Goal: Task Accomplishment & Management: Complete application form

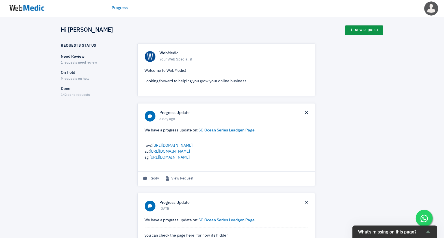
click at [377, 30] on link "New Request" at bounding box center [364, 30] width 38 height 10
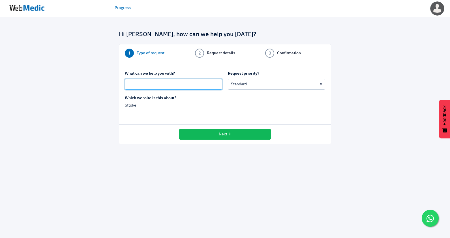
click at [159, 85] on input "text" at bounding box center [173, 84] width 97 height 11
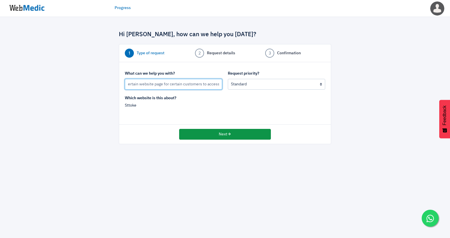
type input "Lock a certain website page for certain customers to access"
click at [216, 134] on button "Next" at bounding box center [225, 134] width 92 height 11
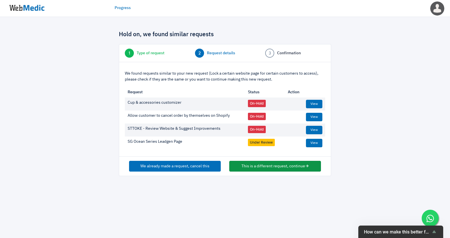
click at [243, 166] on button "This is a different request, continue" at bounding box center [275, 166] width 92 height 11
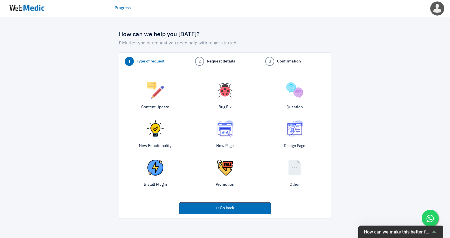
click at [294, 99] on div "Question" at bounding box center [295, 97] width 70 height 36
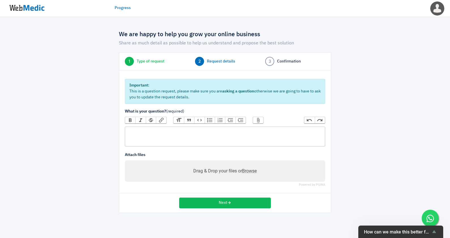
click at [160, 137] on trix-editor at bounding box center [225, 137] width 200 height 20
paste trix-editor "<div>is it possible to lock a certain website page so only customers with the p…"
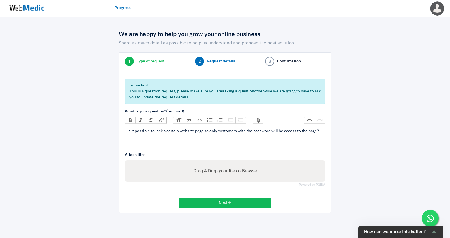
type trix-editor "<div>is it possible to lock a certain website page so only customers with the p…"
click at [207, 199] on button "Next" at bounding box center [225, 203] width 92 height 11
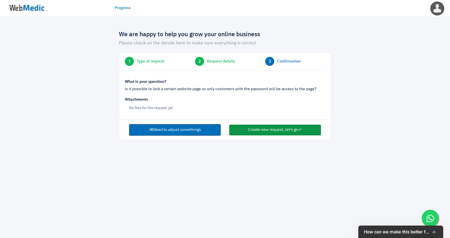
click at [273, 131] on button "Create new request, let's go" at bounding box center [275, 130] width 92 height 11
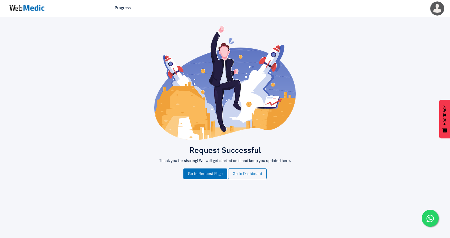
click at [27, 8] on img at bounding box center [27, 8] width 42 height 18
